Goal: Information Seeking & Learning: Find specific page/section

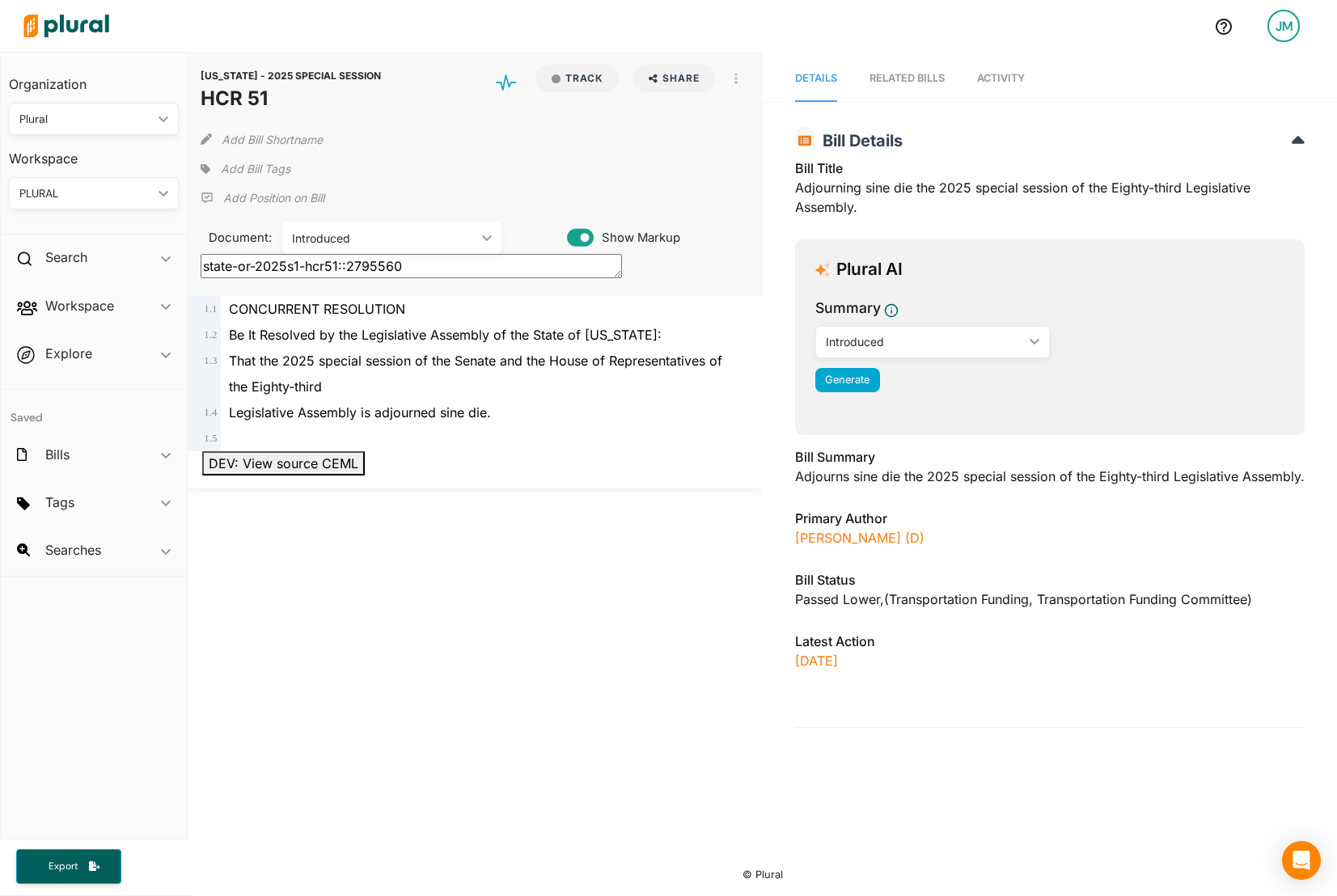
click at [105, 46] on img at bounding box center [66, 25] width 113 height 56
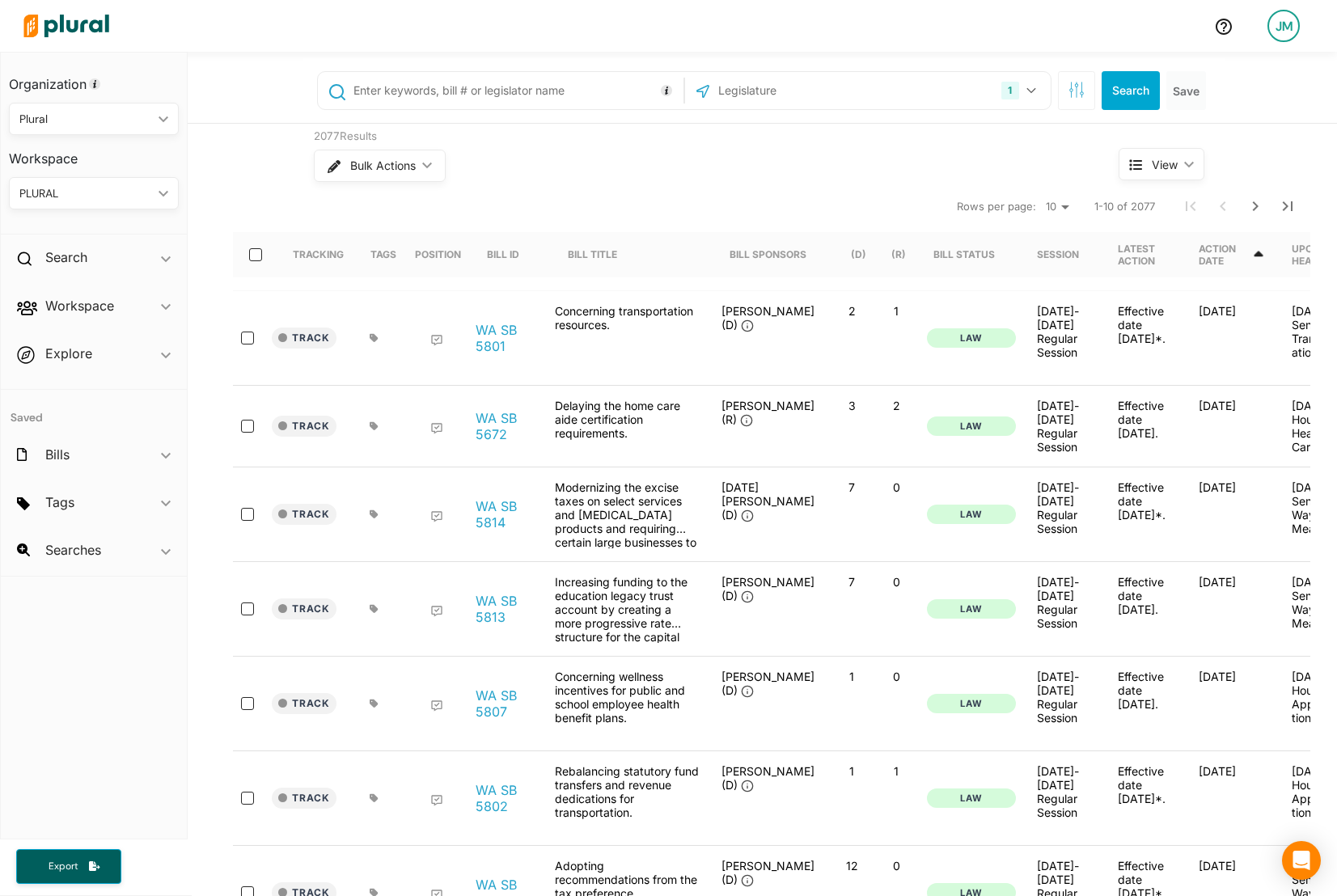
click at [844, 89] on input "text" at bounding box center [803, 90] width 173 height 30
type input "mis"
click at [802, 176] on label "Missouri" at bounding box center [882, 171] width 298 height 24
click at [721, 176] on input "Missouri" at bounding box center [714, 171] width 13 height 13
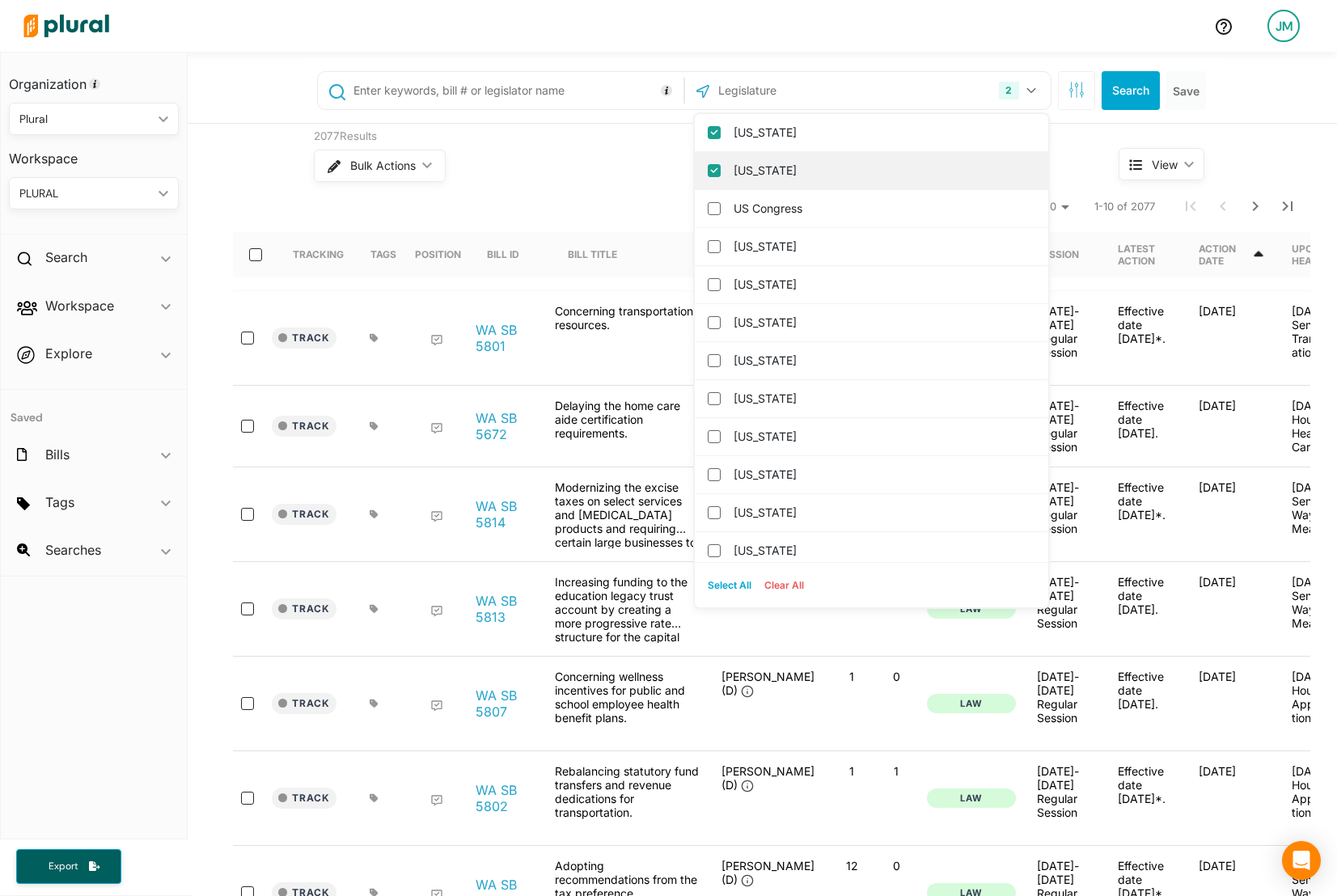
click at [806, 175] on label "Washington" at bounding box center [882, 171] width 298 height 24
click at [721, 175] on input "Washington" at bounding box center [714, 171] width 13 height 13
click at [1146, 88] on button "Search" at bounding box center [1130, 90] width 58 height 39
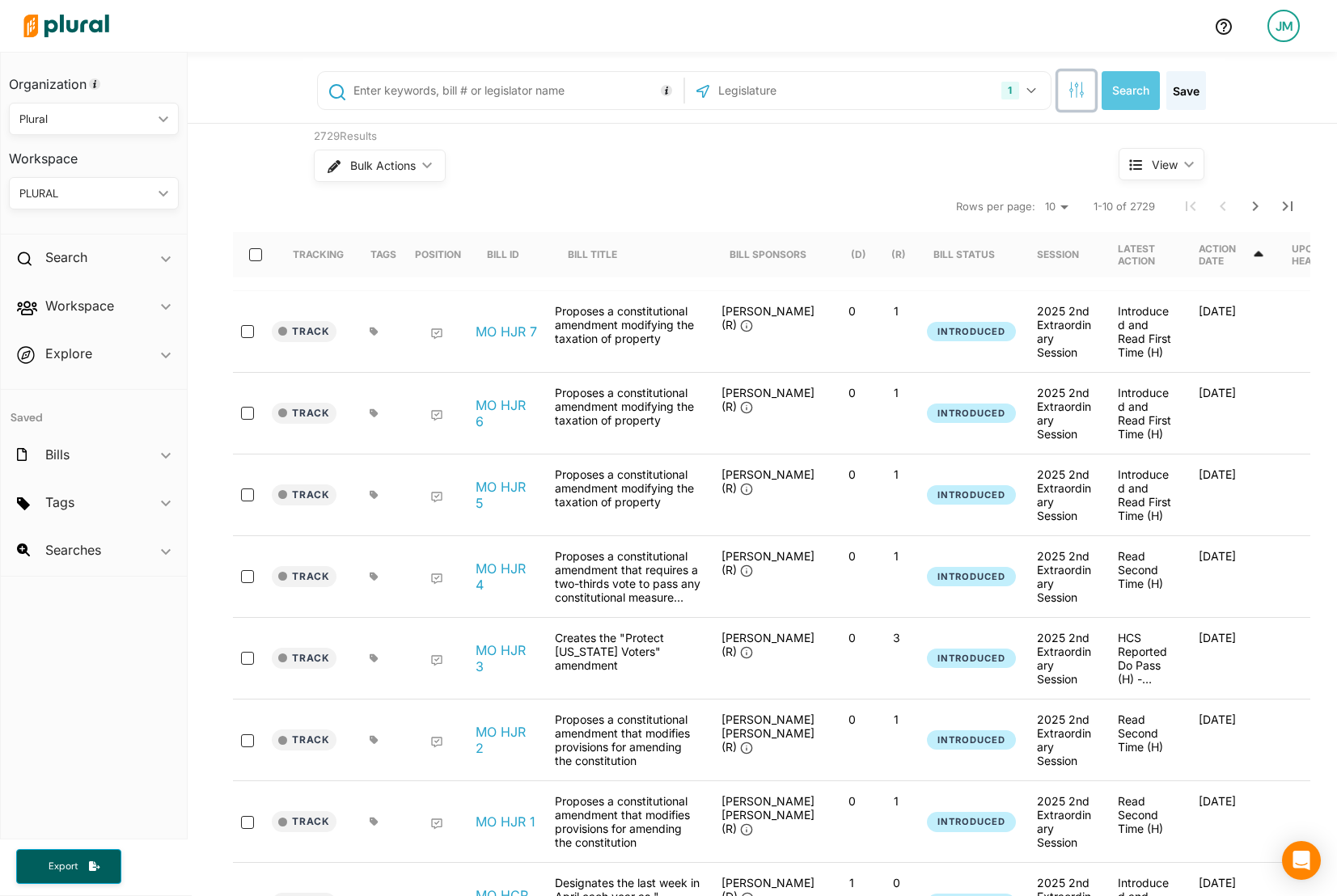
click at [1068, 88] on icon "button" at bounding box center [1077, 90] width 17 height 17
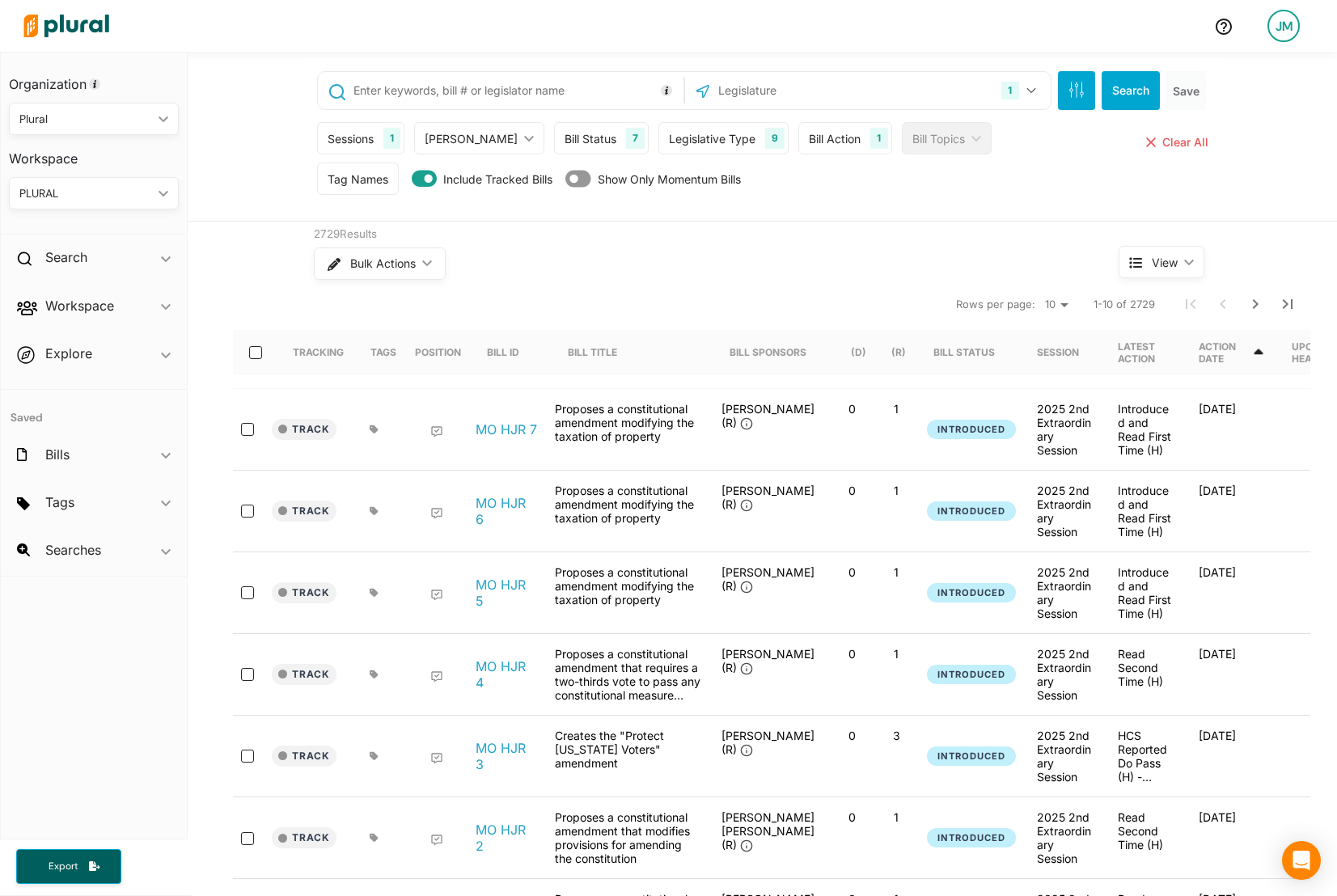
click at [355, 147] on div "Sessions" at bounding box center [351, 138] width 46 height 17
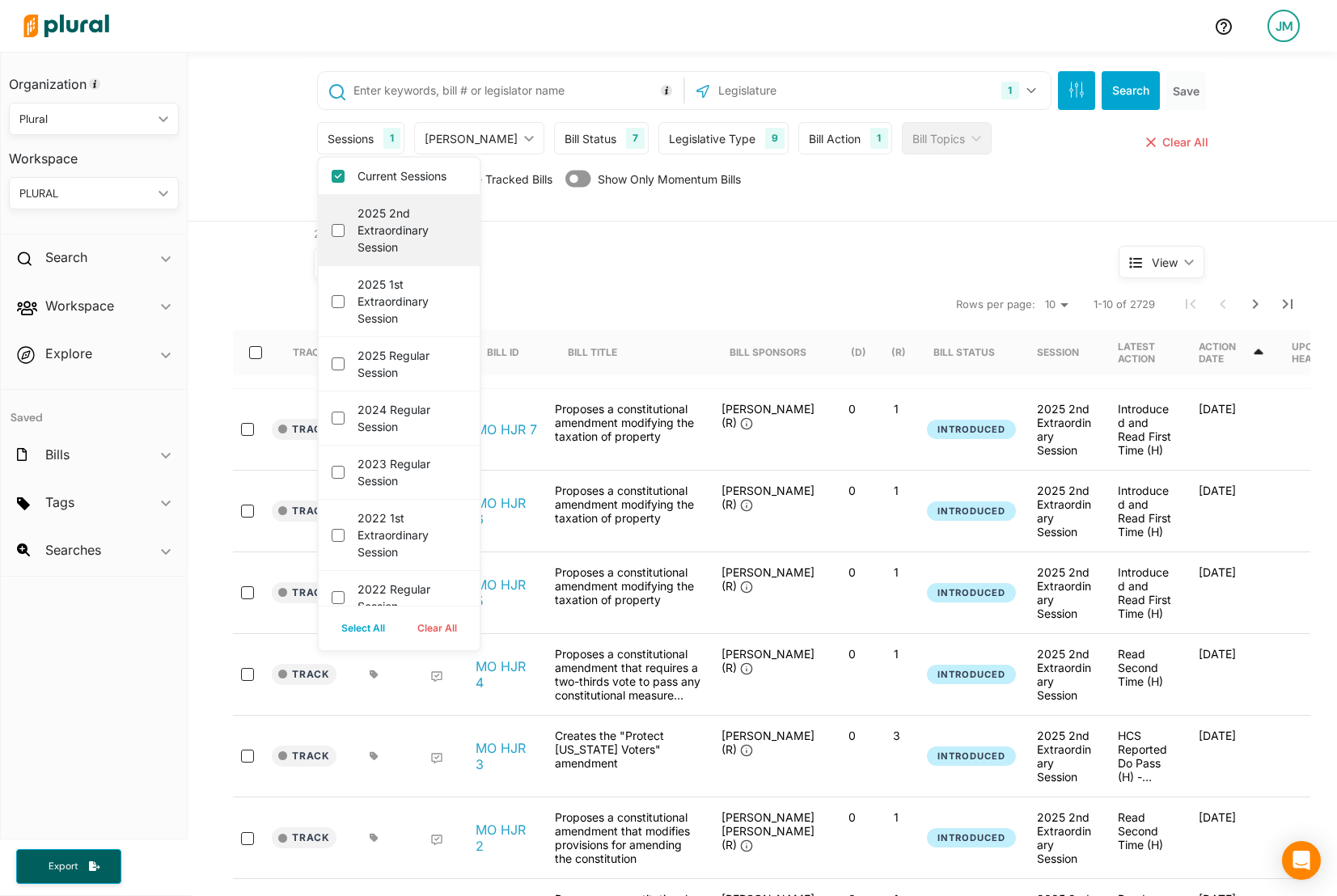
click at [422, 237] on label "2025 2nd Extraordinary Session" at bounding box center [410, 230] width 106 height 51
click at [344, 237] on session "2025 2nd Extraordinary Session" at bounding box center [338, 231] width 13 height 13
checkbox session "true"
click at [409, 181] on label "Current Sessions" at bounding box center [410, 175] width 106 height 17
click at [344, 181] on input "Current Sessions" at bounding box center [338, 176] width 13 height 13
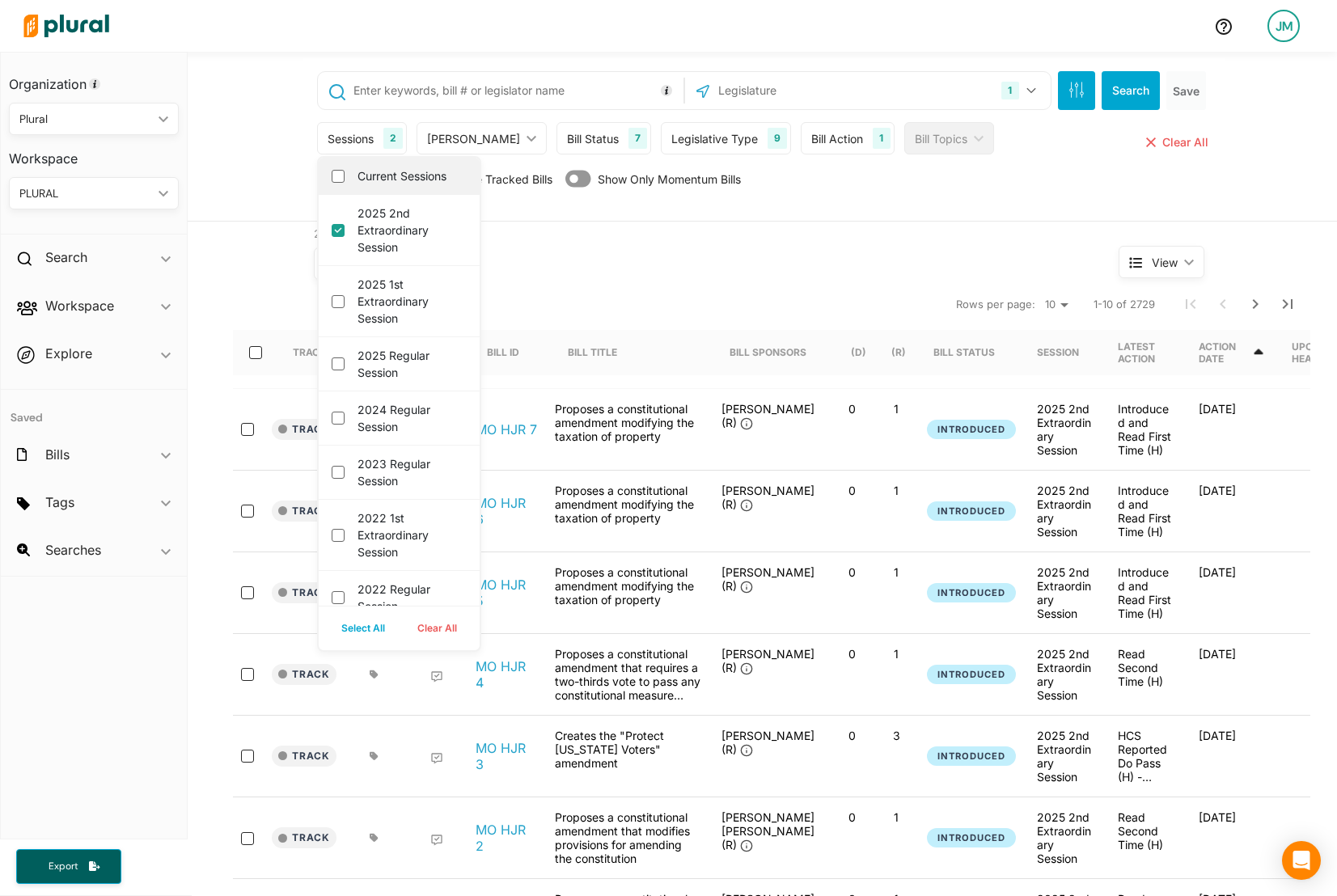
checkbox input "false"
click at [1104, 96] on button "Search" at bounding box center [1130, 90] width 58 height 39
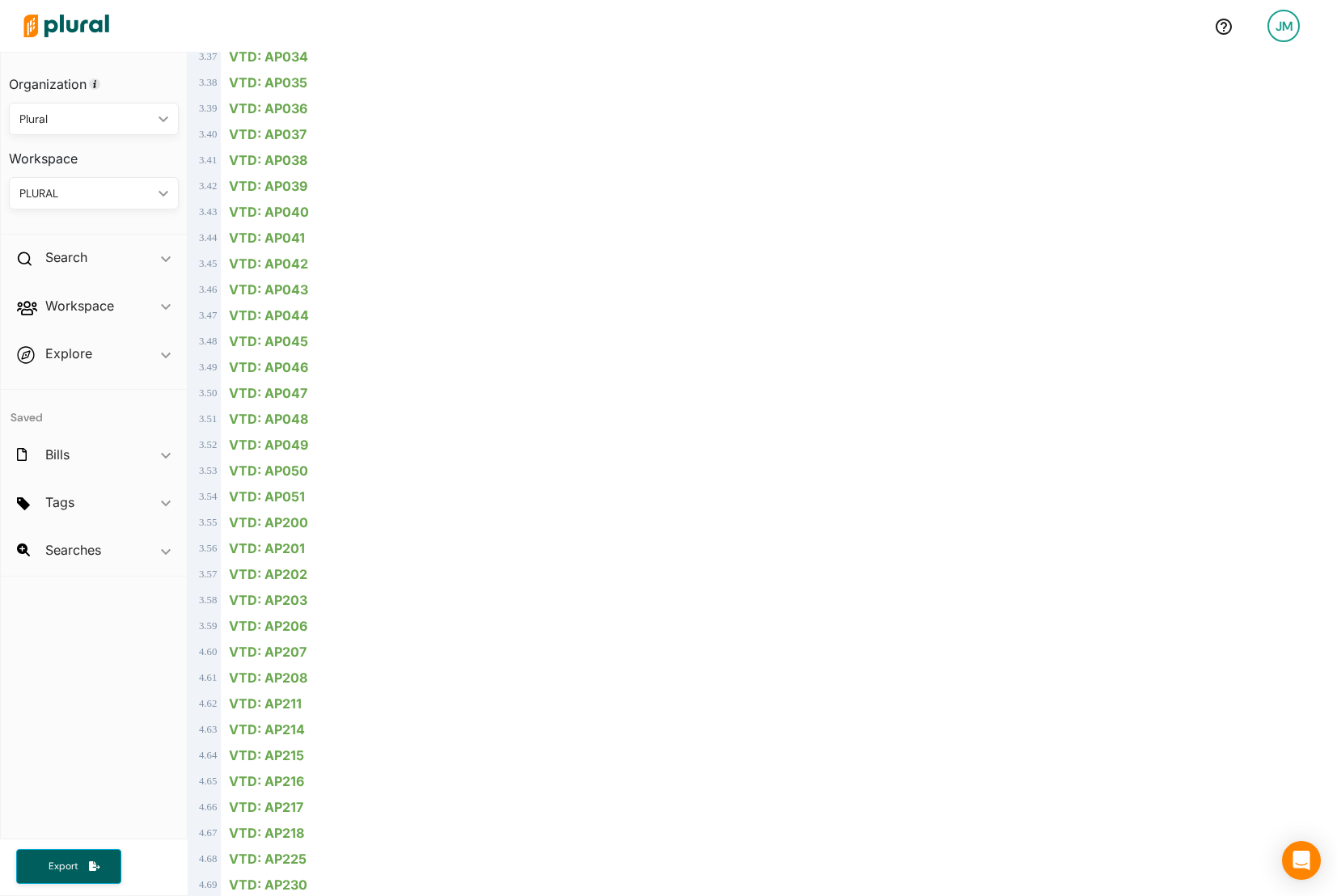
scroll to position [3202, 0]
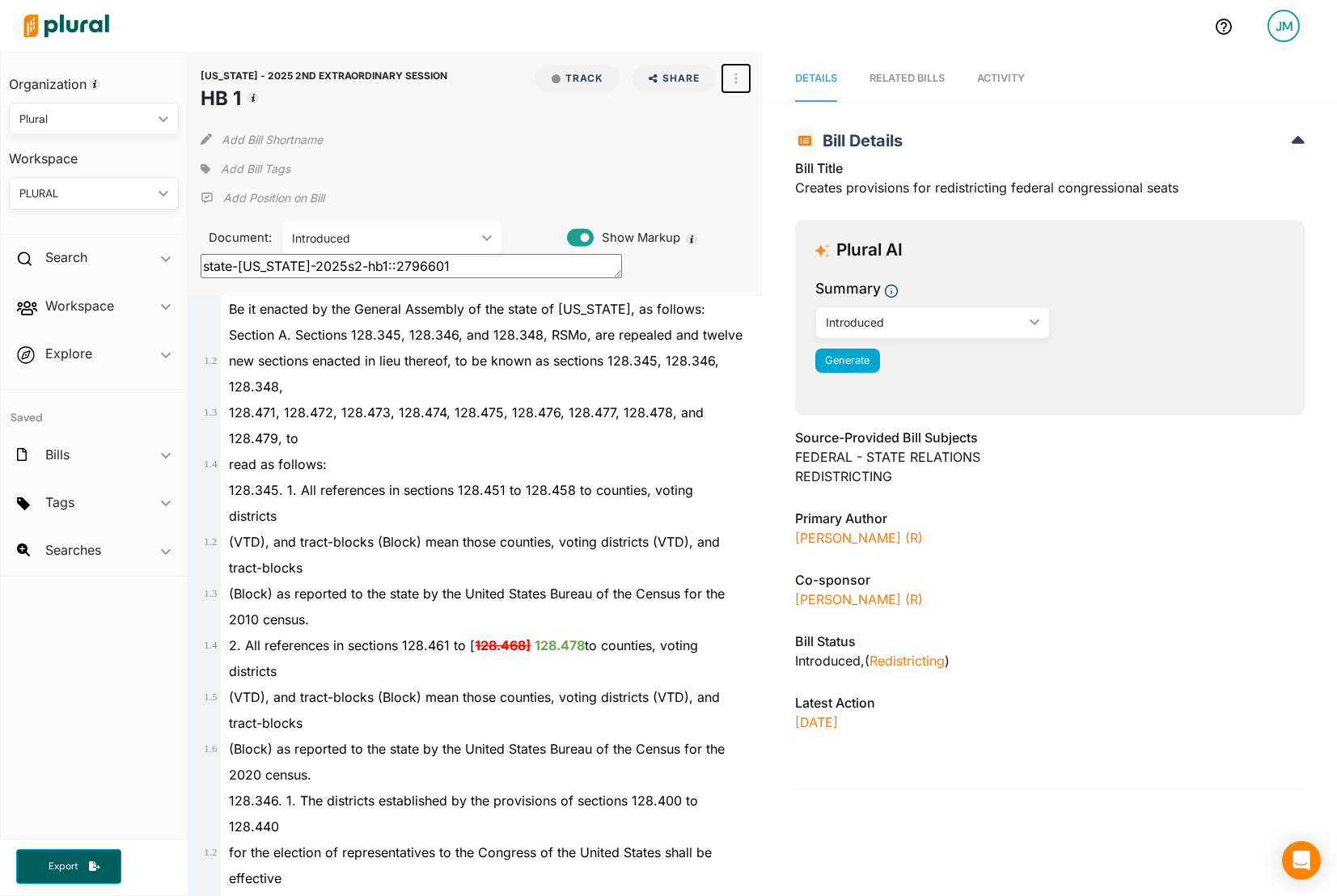
click at [731, 76] on button "button" at bounding box center [736, 78] width 28 height 28
click at [770, 118] on div "View PDF" at bounding box center [805, 114] width 98 height 14
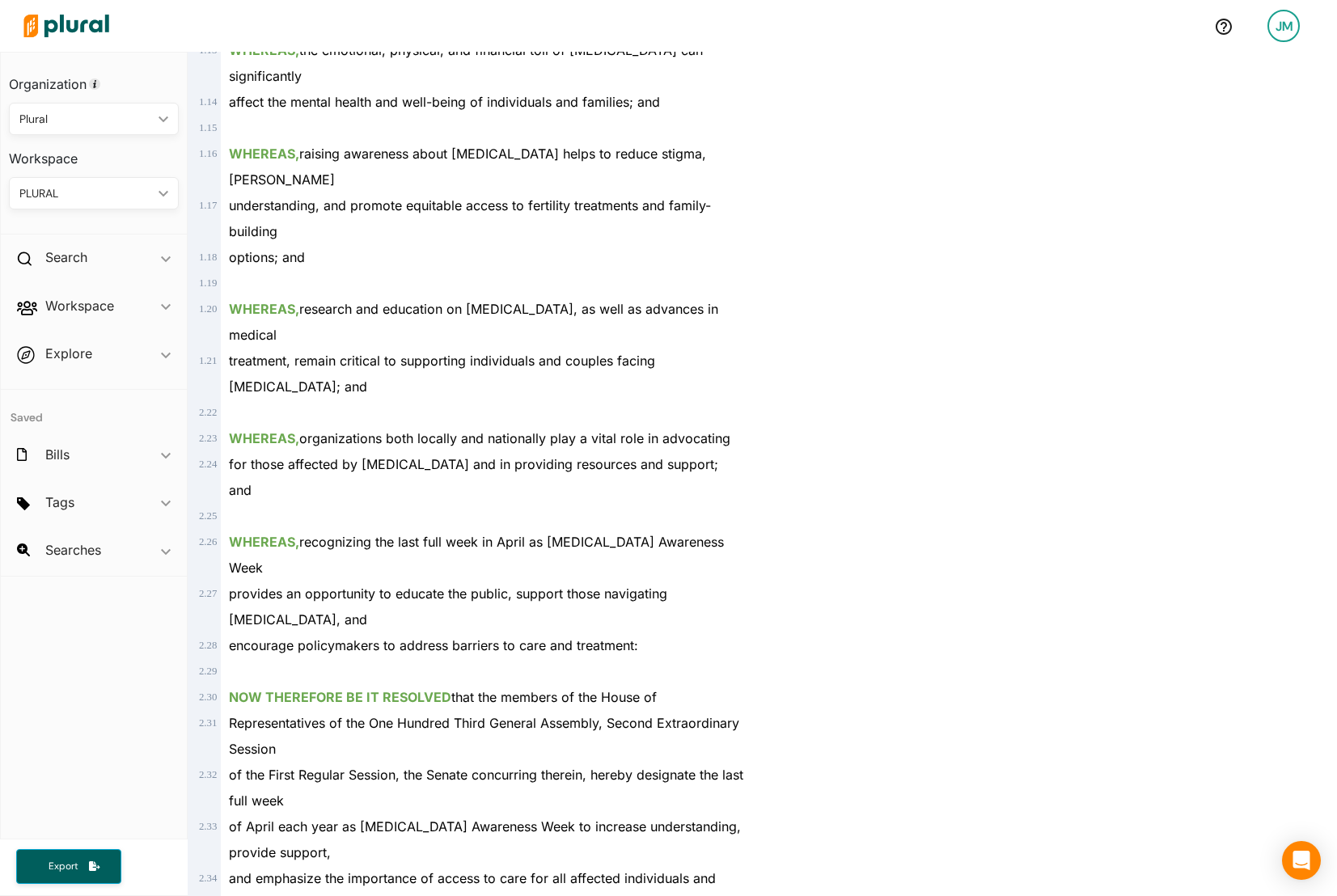
scroll to position [971, 0]
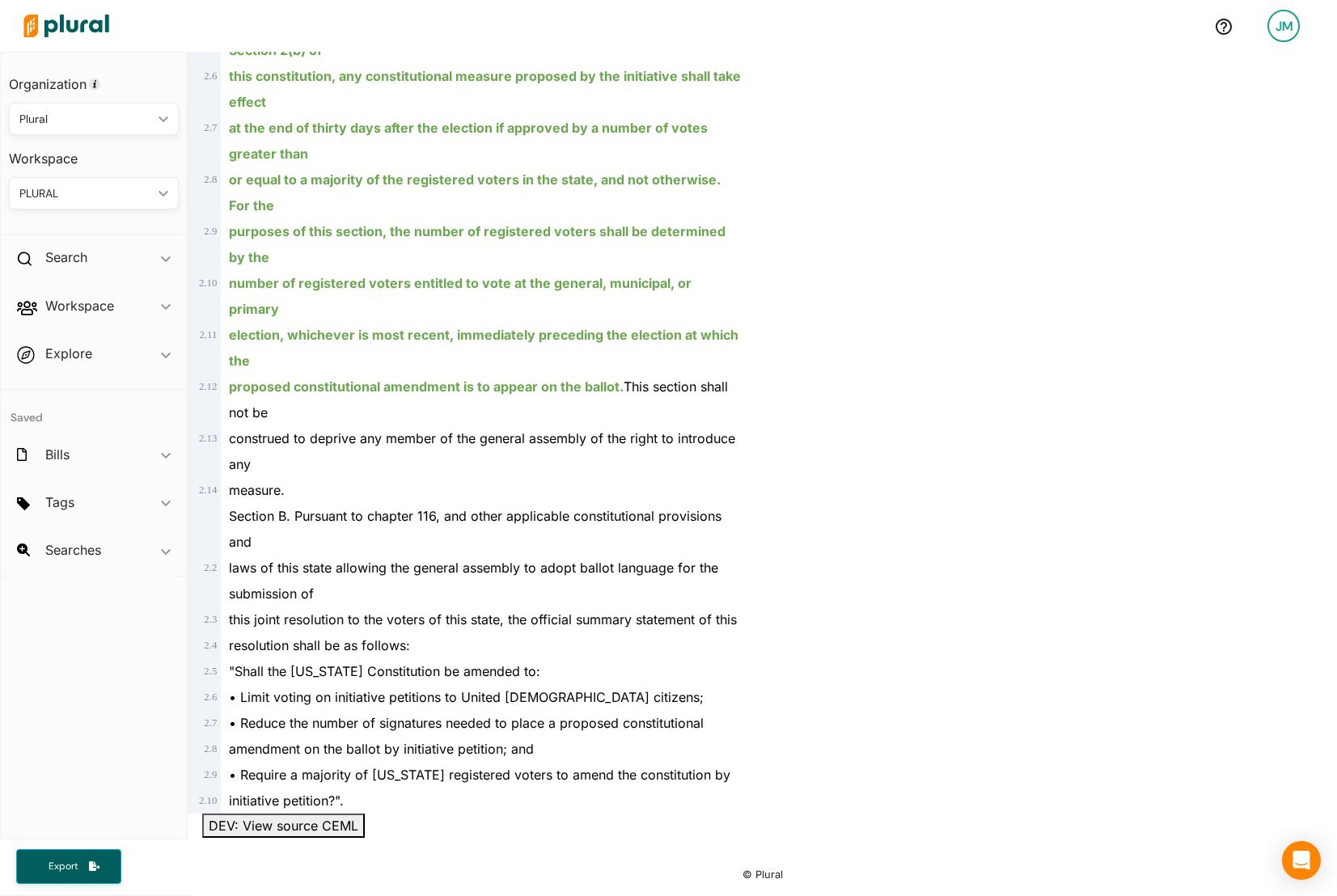
scroll to position [1757, 0]
